Goal: Browse casually

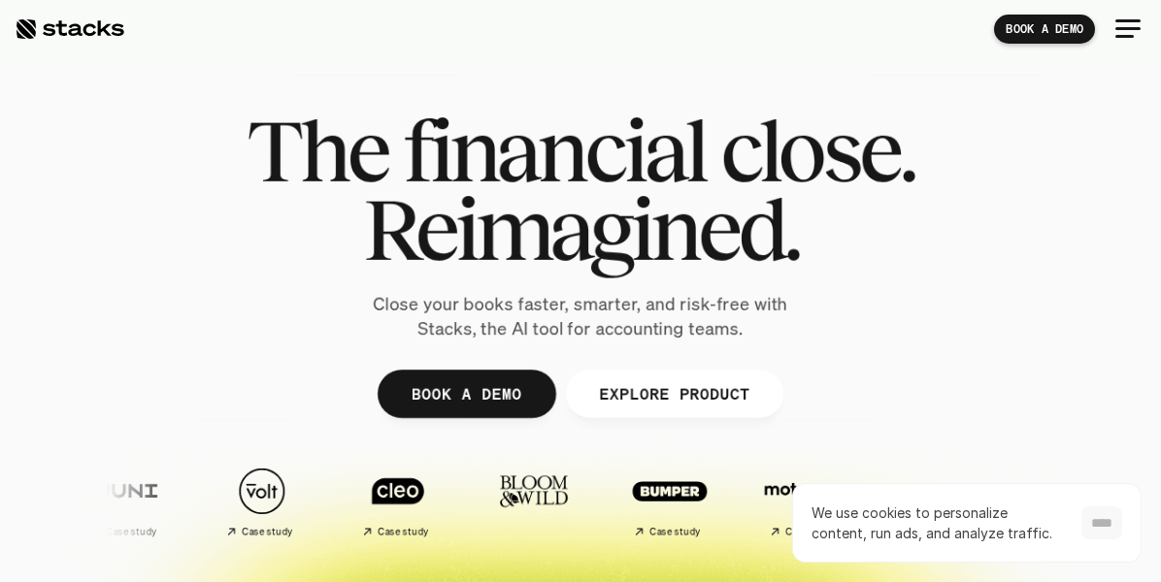
click at [1103, 527] on input "****" at bounding box center [1101, 523] width 41 height 33
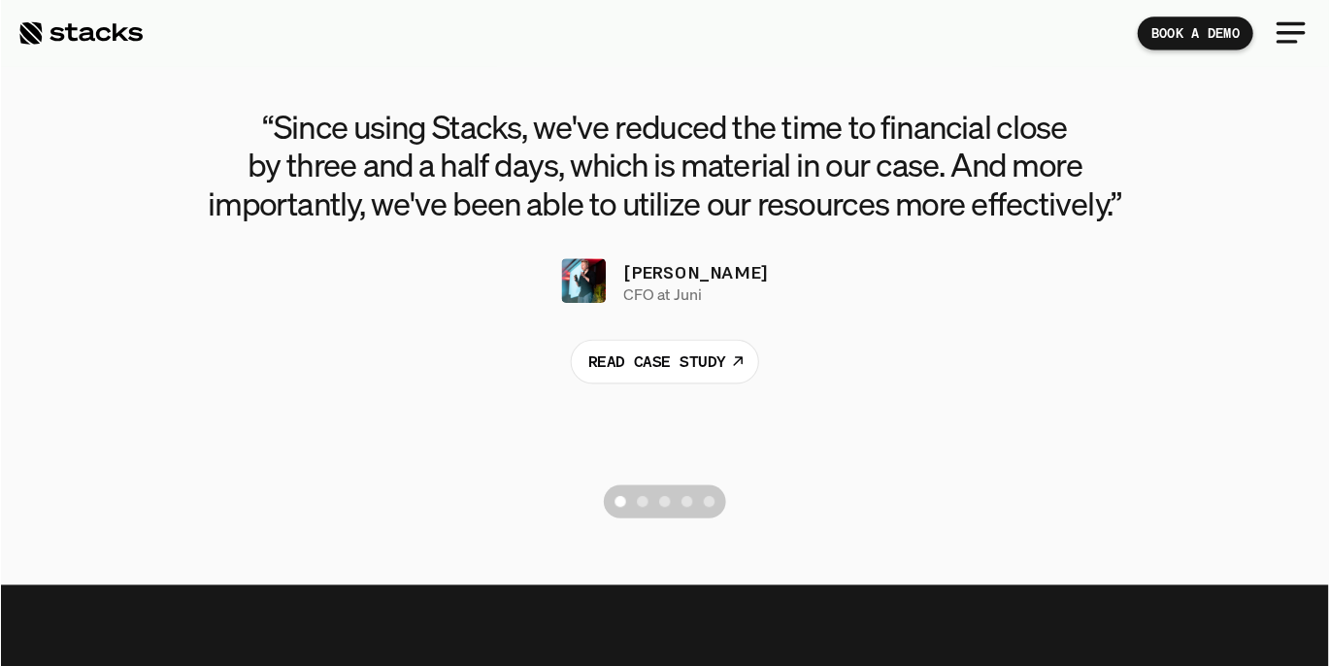
scroll to position [4067, 0]
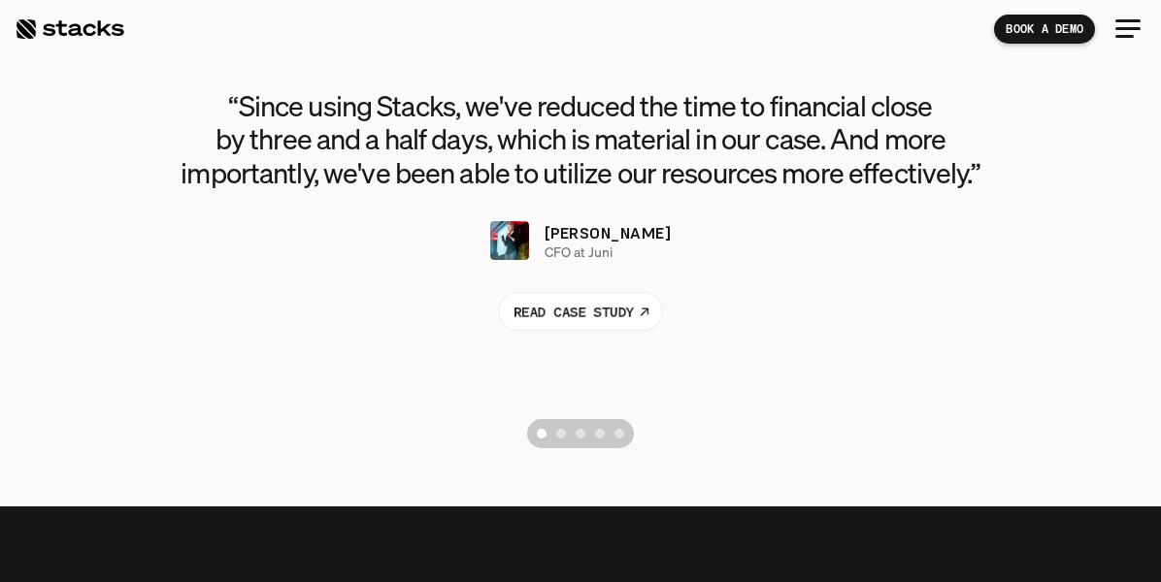
click at [562, 431] on div "Scroll to page 2" at bounding box center [561, 434] width 10 height 10
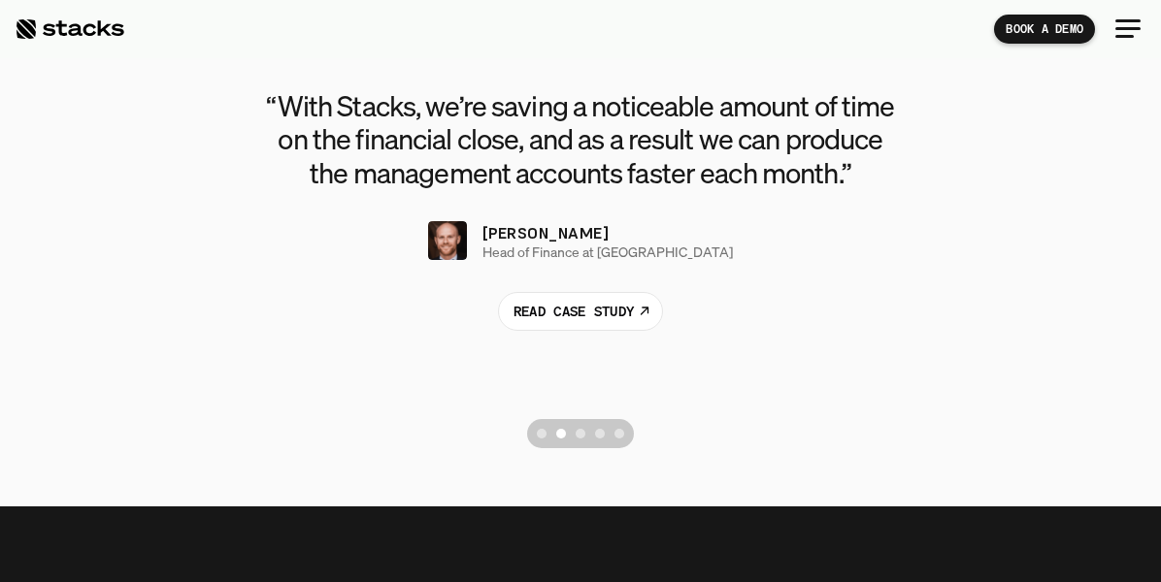
click at [580, 432] on div "Scroll to page 3" at bounding box center [581, 434] width 10 height 10
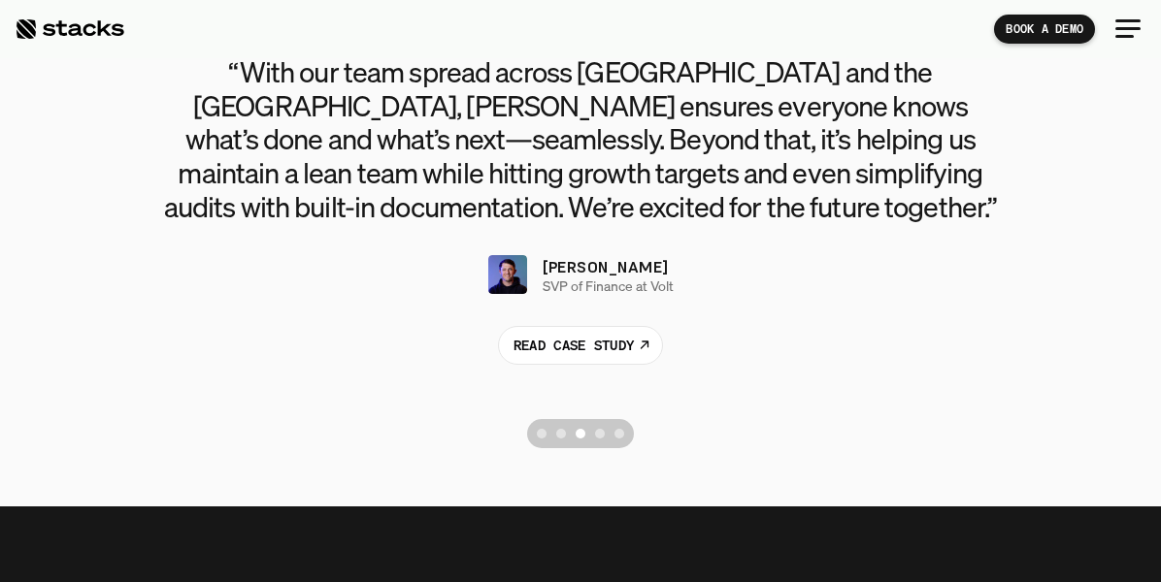
click at [600, 434] on div "Scroll to page 4" at bounding box center [600, 434] width 10 height 10
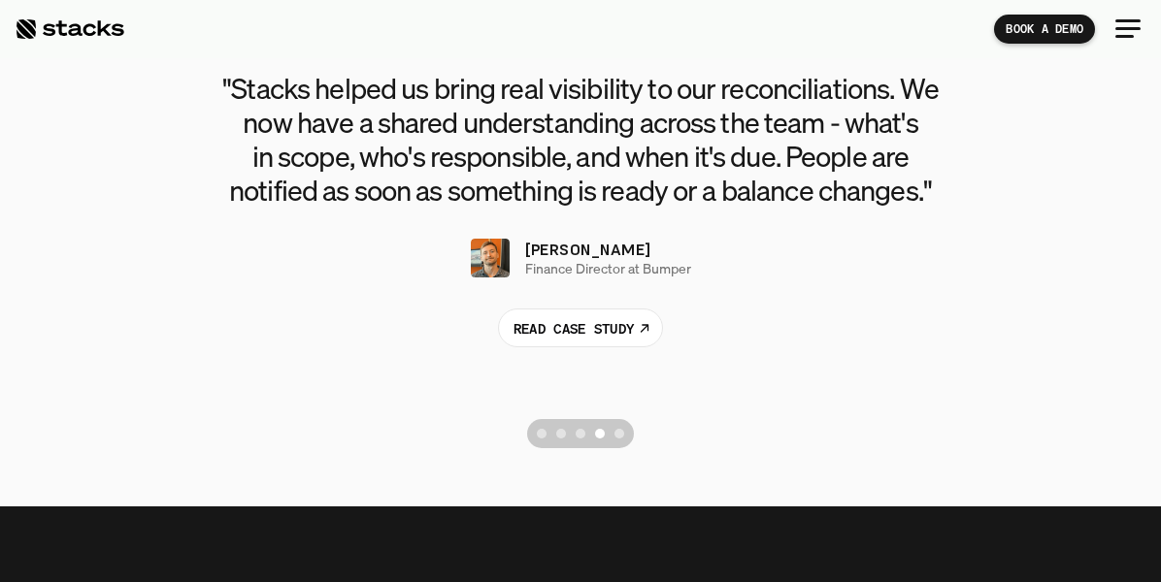
click at [619, 437] on div "Scroll to page 5" at bounding box center [619, 434] width 10 height 10
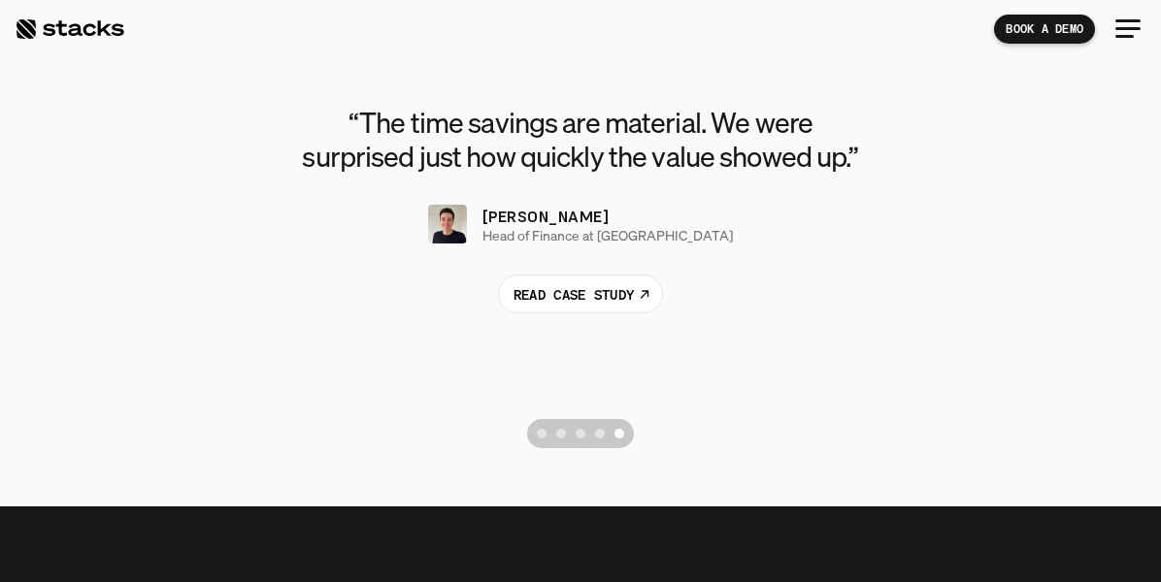
click at [544, 432] on div "Scroll to page 1" at bounding box center [542, 434] width 10 height 10
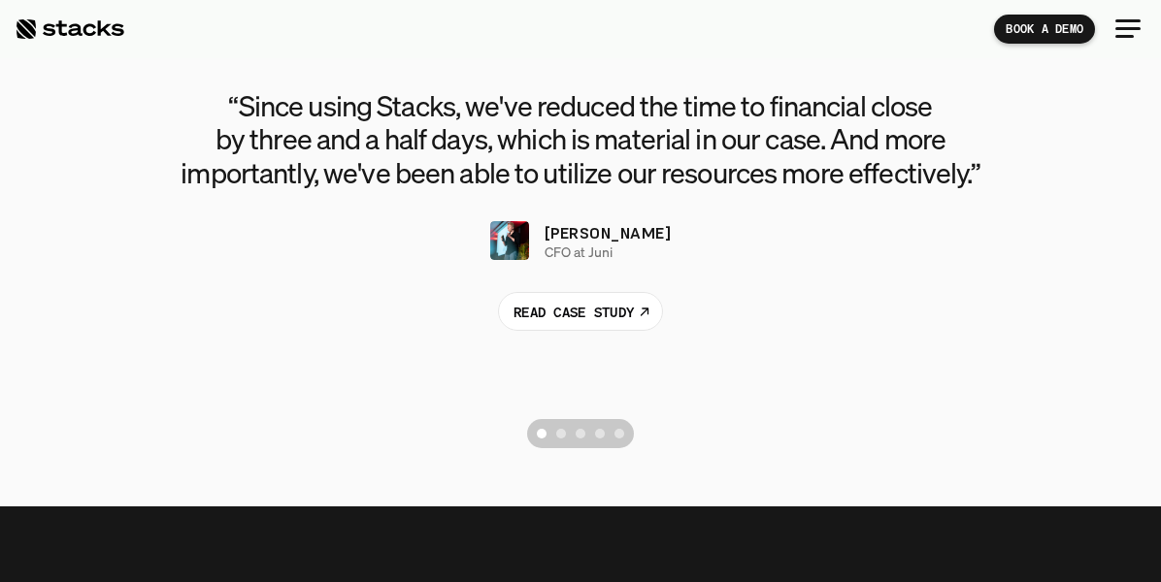
click at [560, 435] on div "Scroll to page 2" at bounding box center [561, 434] width 10 height 10
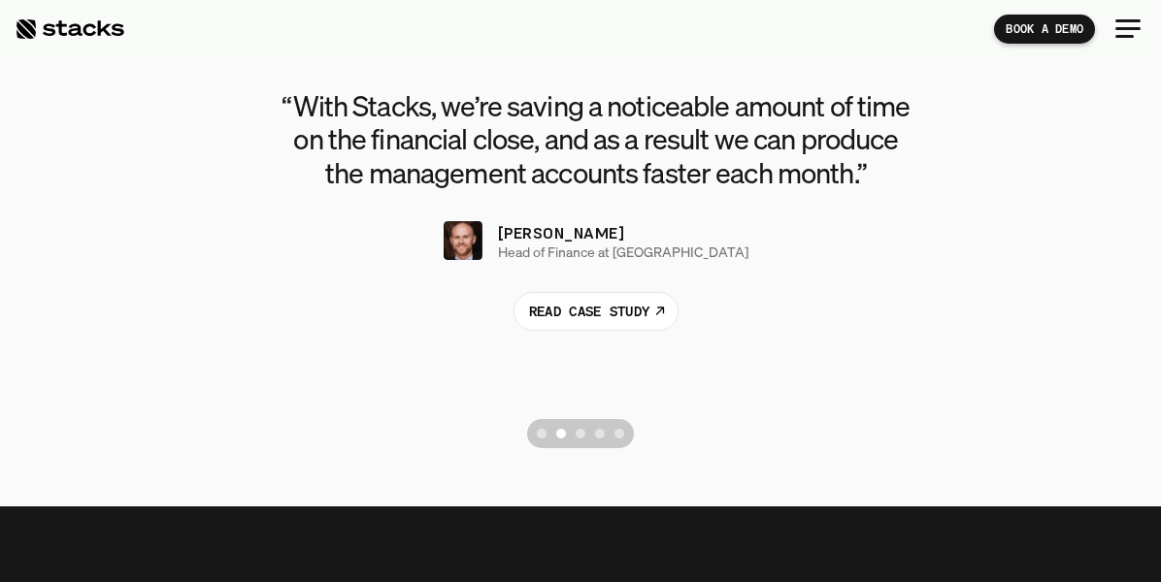
click at [579, 436] on div "Scroll to page 3" at bounding box center [581, 434] width 10 height 10
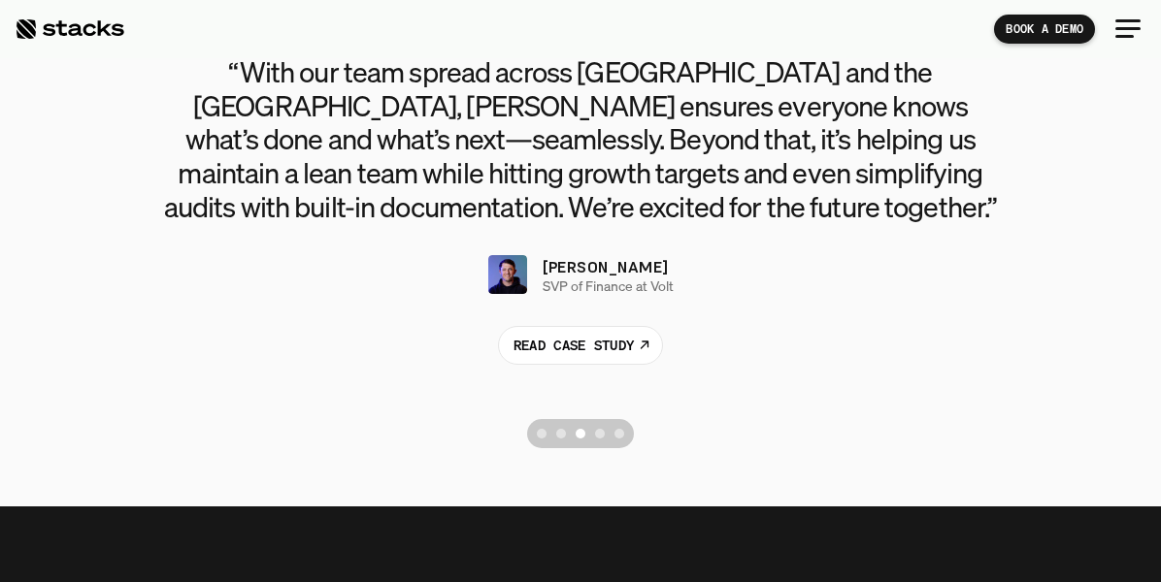
click at [599, 434] on div "Scroll to page 4" at bounding box center [600, 434] width 10 height 10
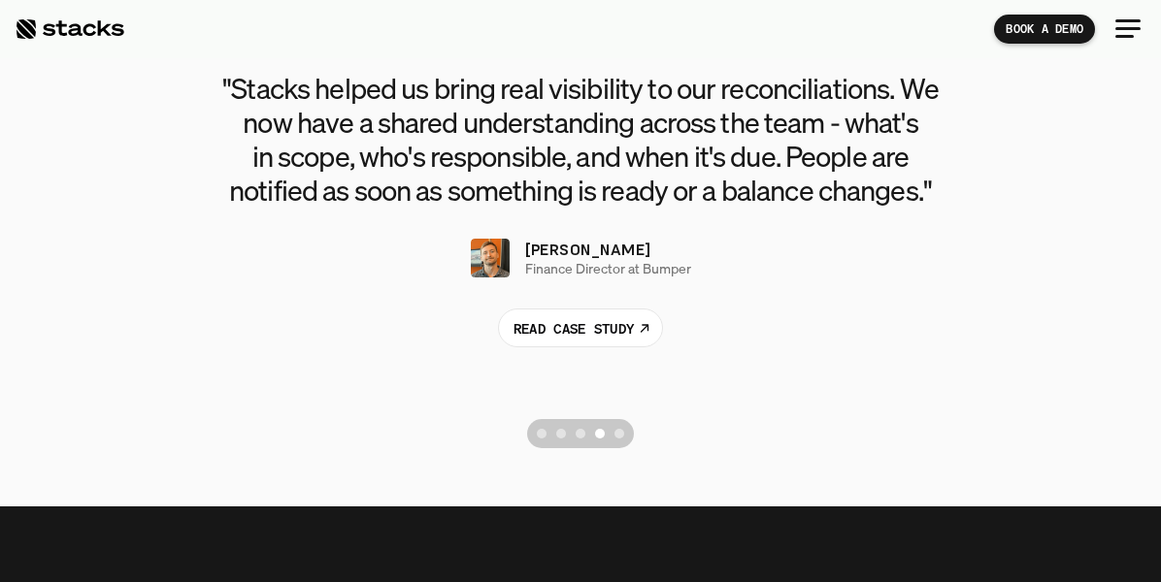
click at [621, 436] on div "Scroll to page 5" at bounding box center [619, 434] width 10 height 10
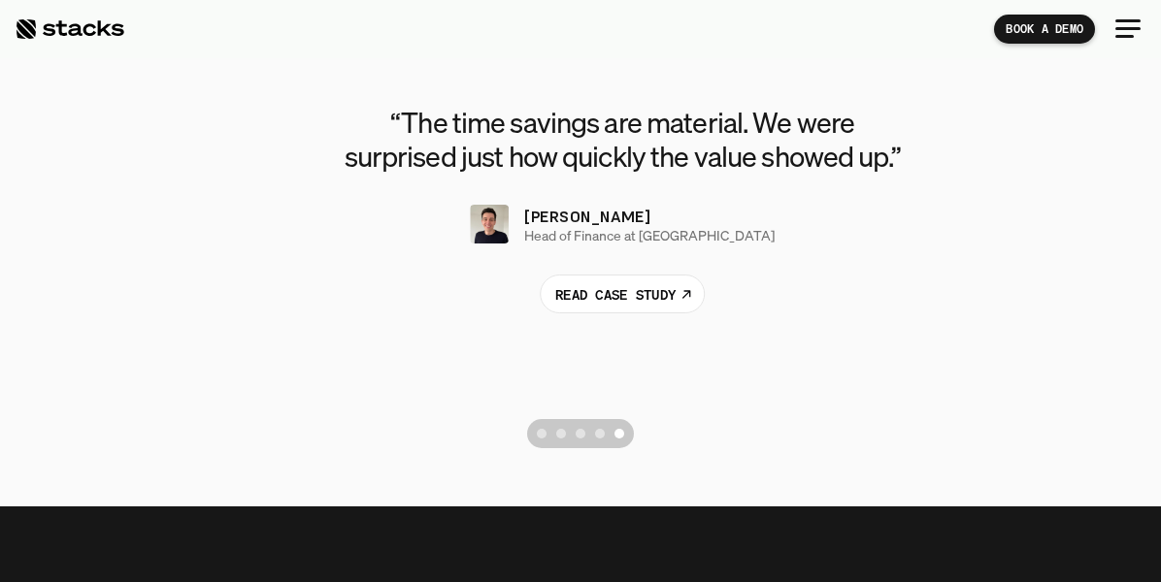
click at [543, 429] on div "Scroll to page 1" at bounding box center [542, 434] width 10 height 10
